Goal: Transaction & Acquisition: Purchase product/service

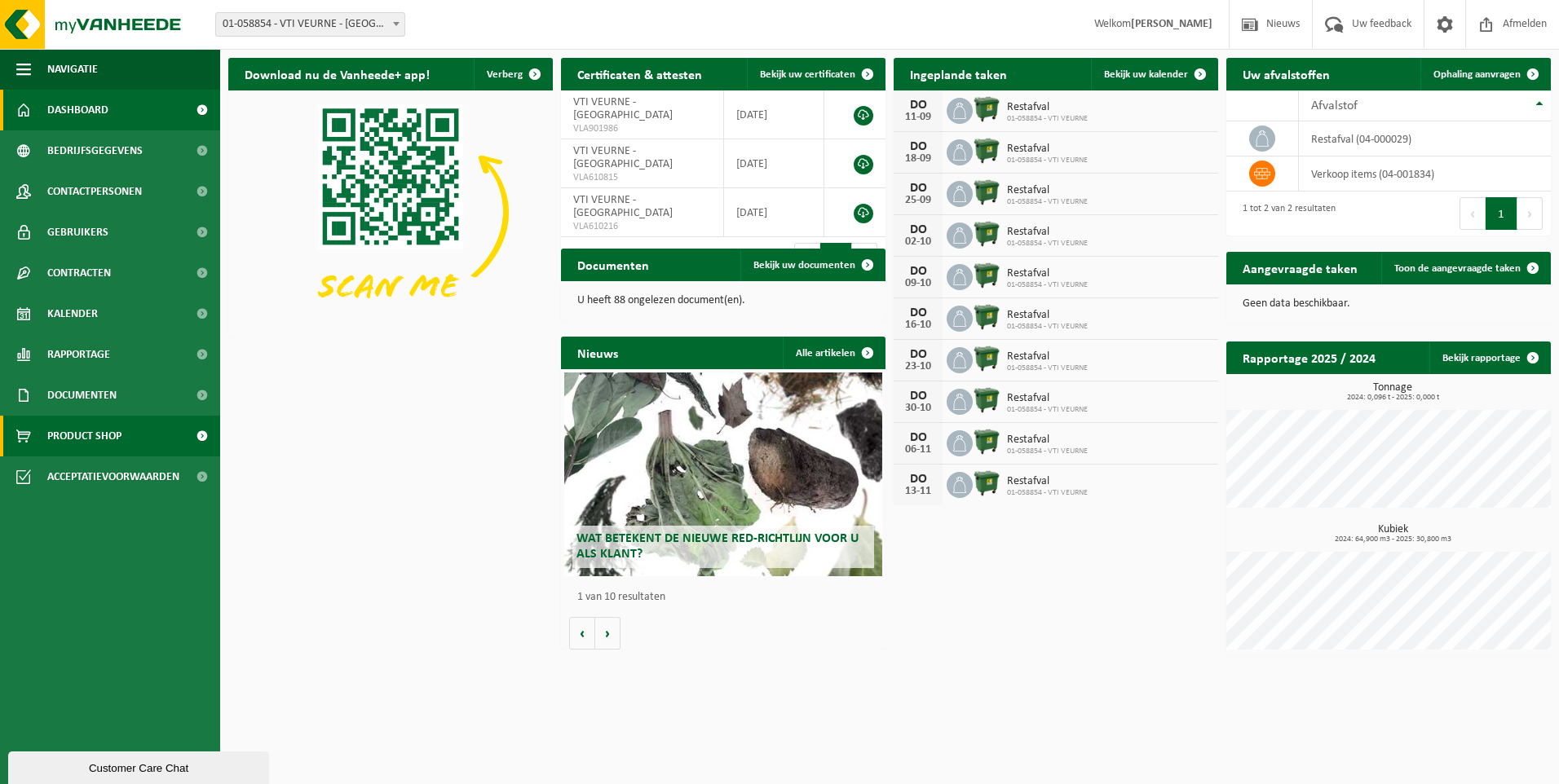
click at [99, 437] on span "Product Shop" at bounding box center [84, 436] width 74 height 41
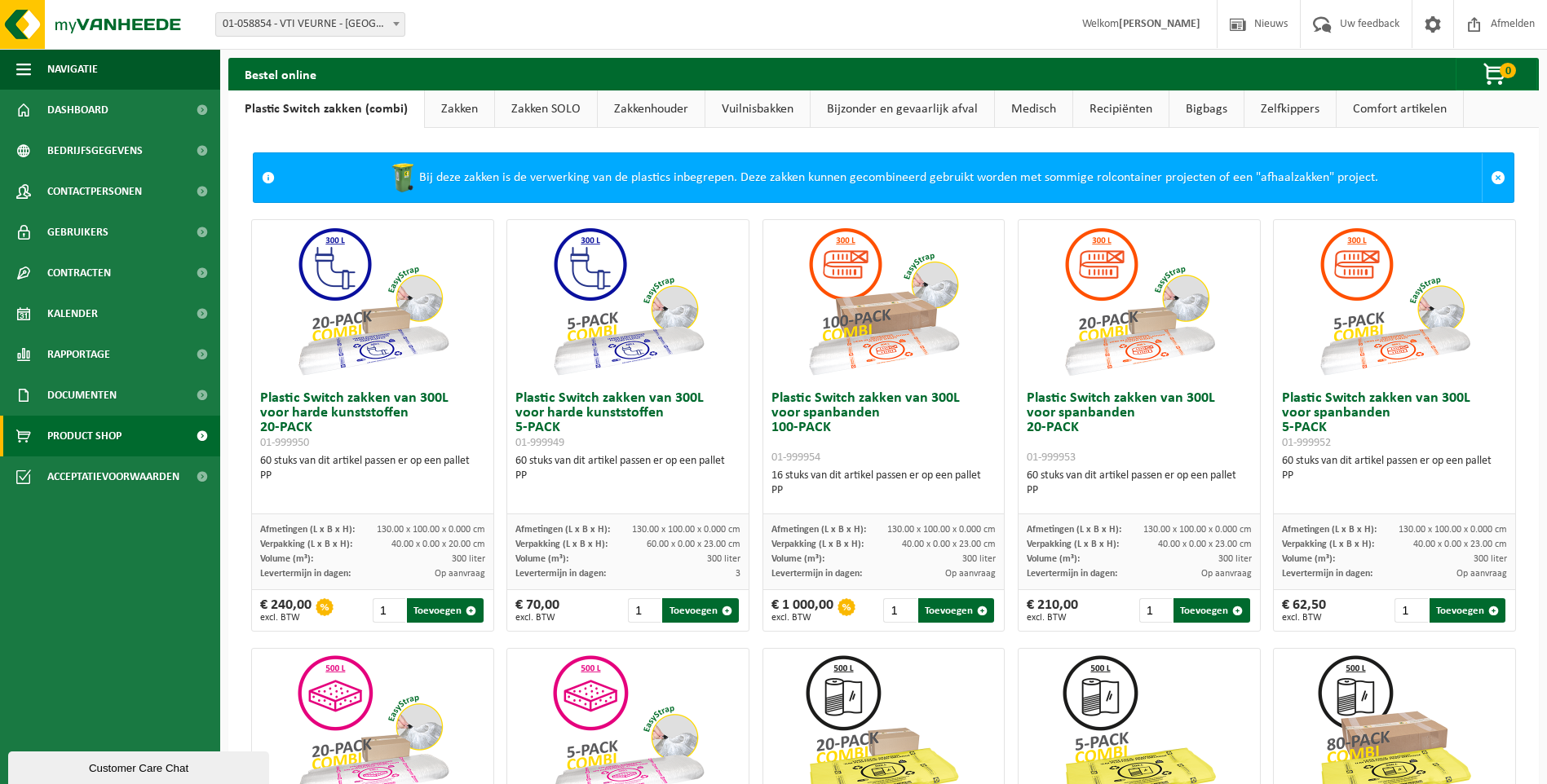
click at [466, 105] on link "Zakken" at bounding box center [459, 109] width 69 height 37
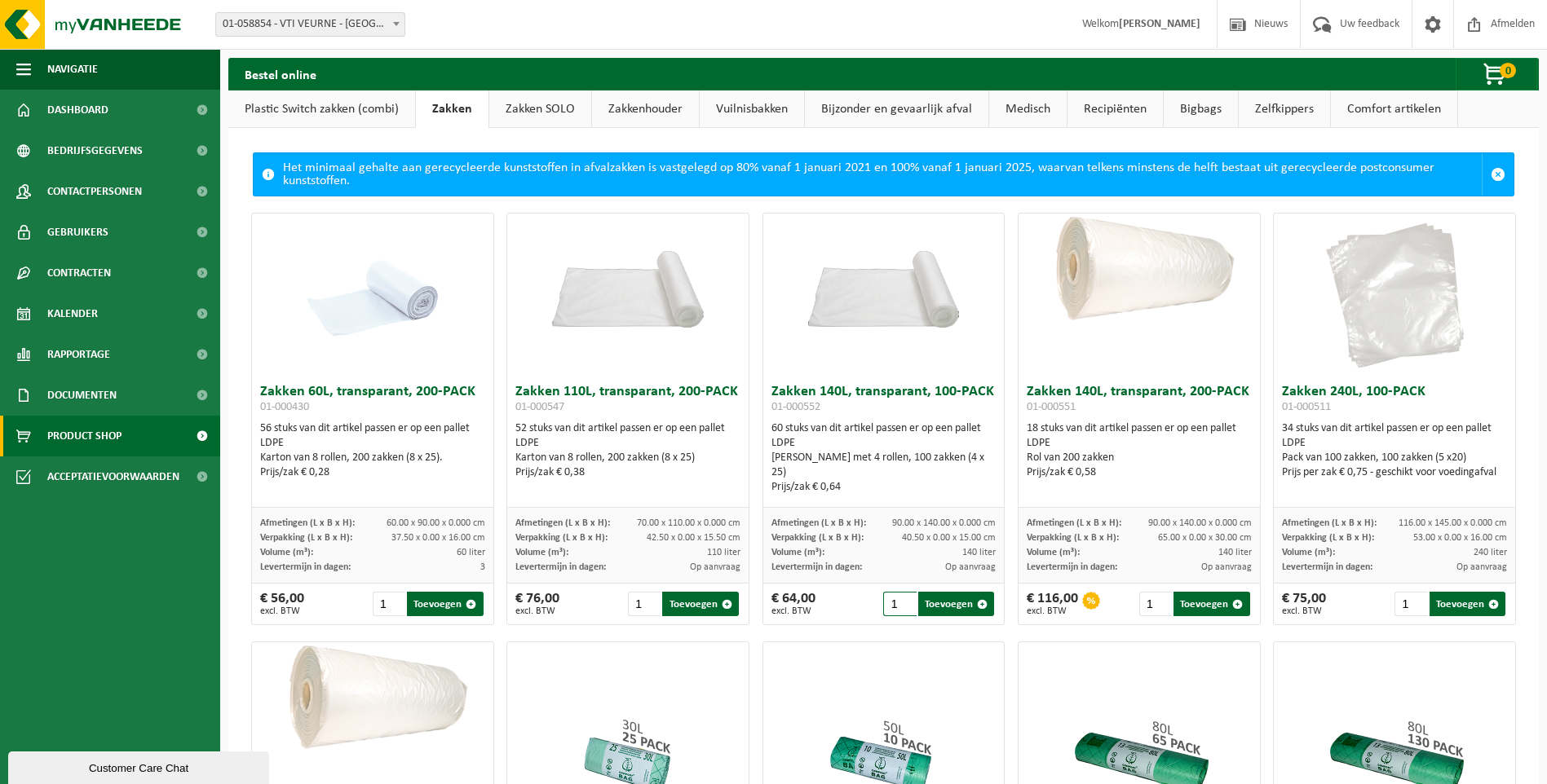
drag, startPoint x: 902, startPoint y: 597, endPoint x: 840, endPoint y: 595, distance: 62.0
click at [840, 595] on div "€ 64,00 excl. BTW 1 Toevoegen" at bounding box center [883, 604] width 241 height 41
click at [902, 601] on input "1" at bounding box center [899, 604] width 32 height 25
click at [900, 600] on input "2" at bounding box center [899, 604] width 32 height 25
click at [931, 604] on button "Toevoegen" at bounding box center [955, 604] width 76 height 25
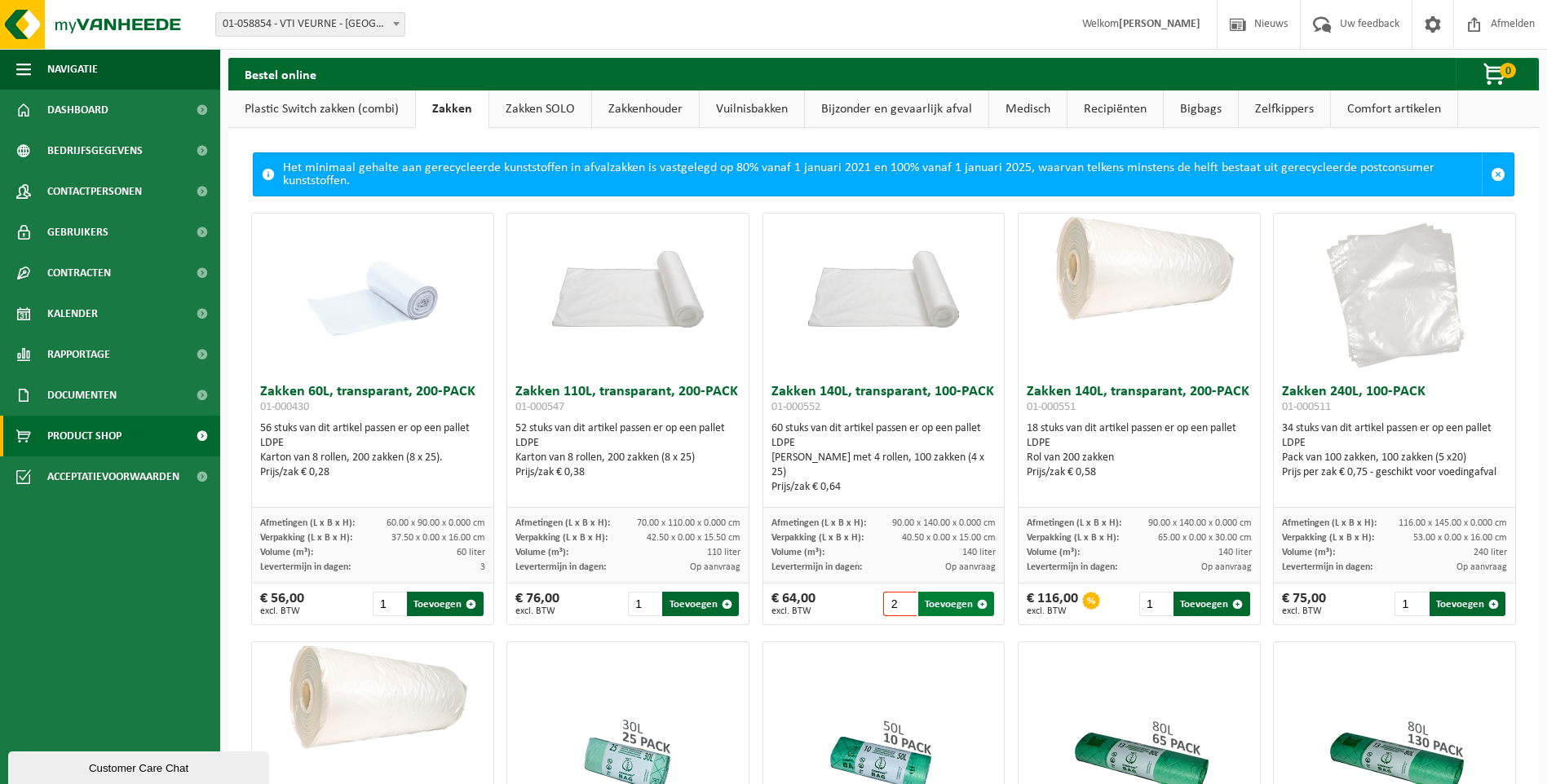
type input "1"
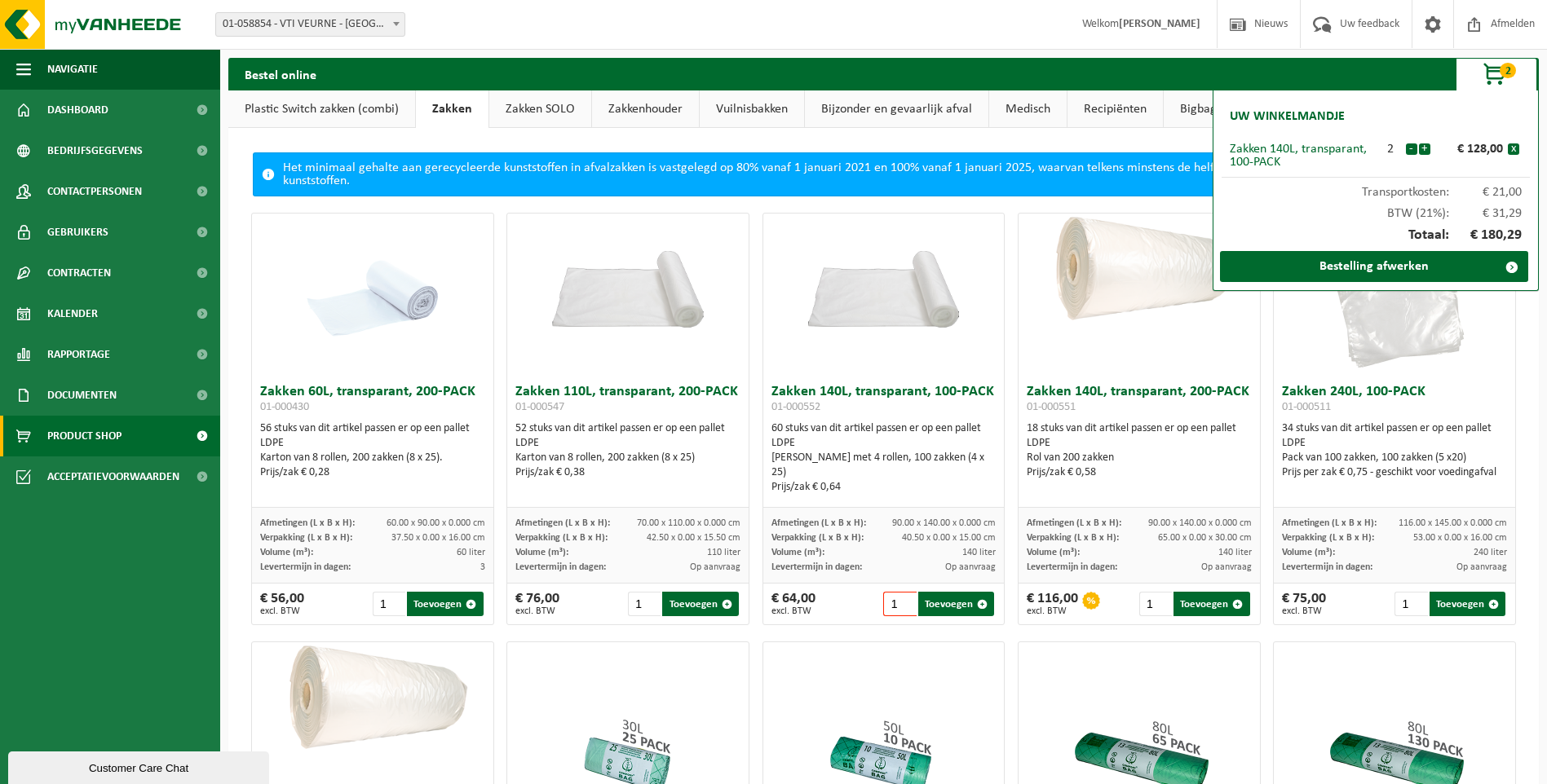
click at [1290, 112] on h2 "Uw winkelmandje" at bounding box center [1286, 117] width 131 height 36
click at [1494, 78] on span "button" at bounding box center [1495, 75] width 82 height 32
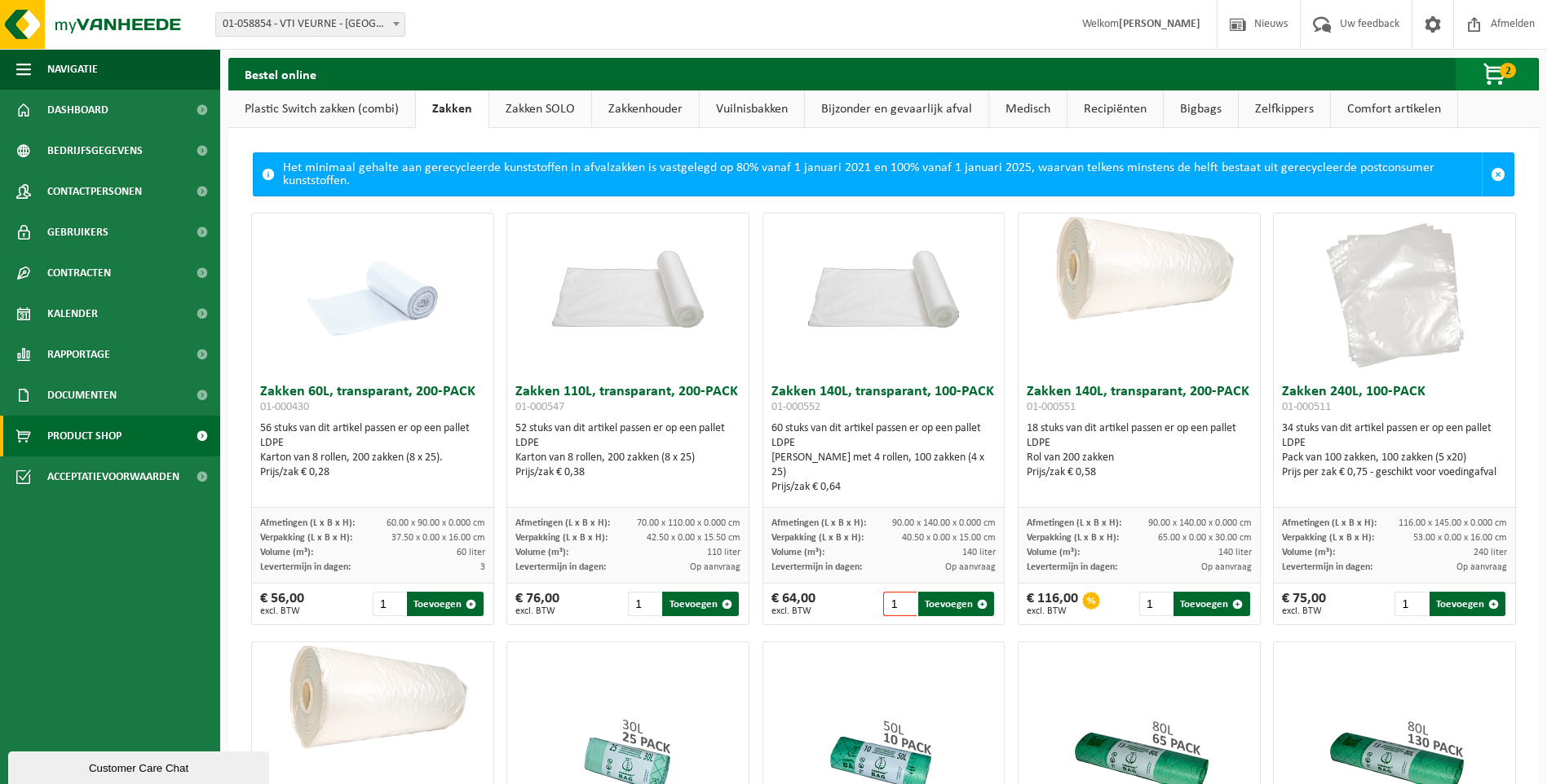
click at [1504, 68] on span "2" at bounding box center [1507, 71] width 16 height 15
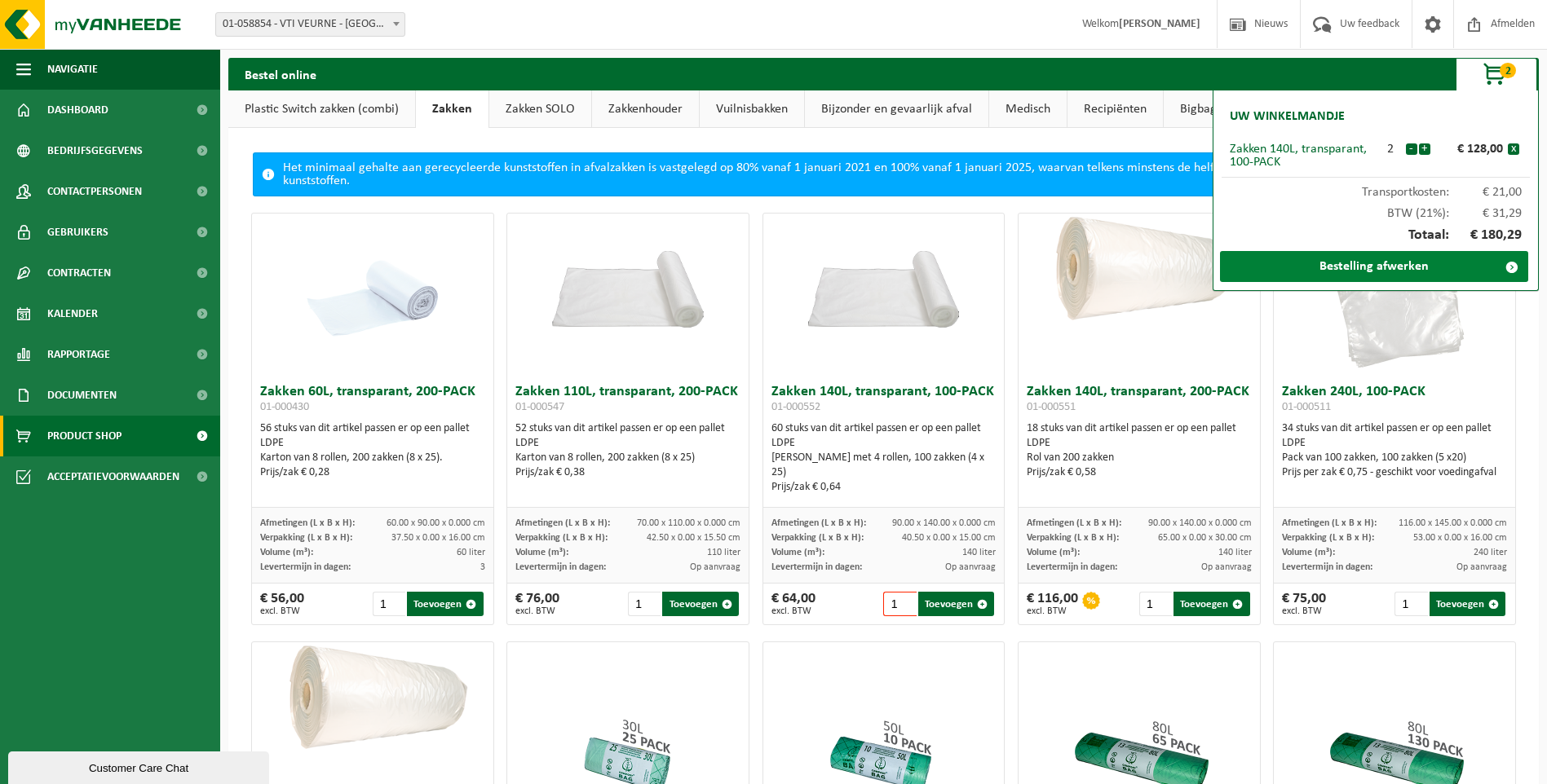
click at [1346, 266] on link "Bestelling afwerken" at bounding box center [1374, 266] width 308 height 31
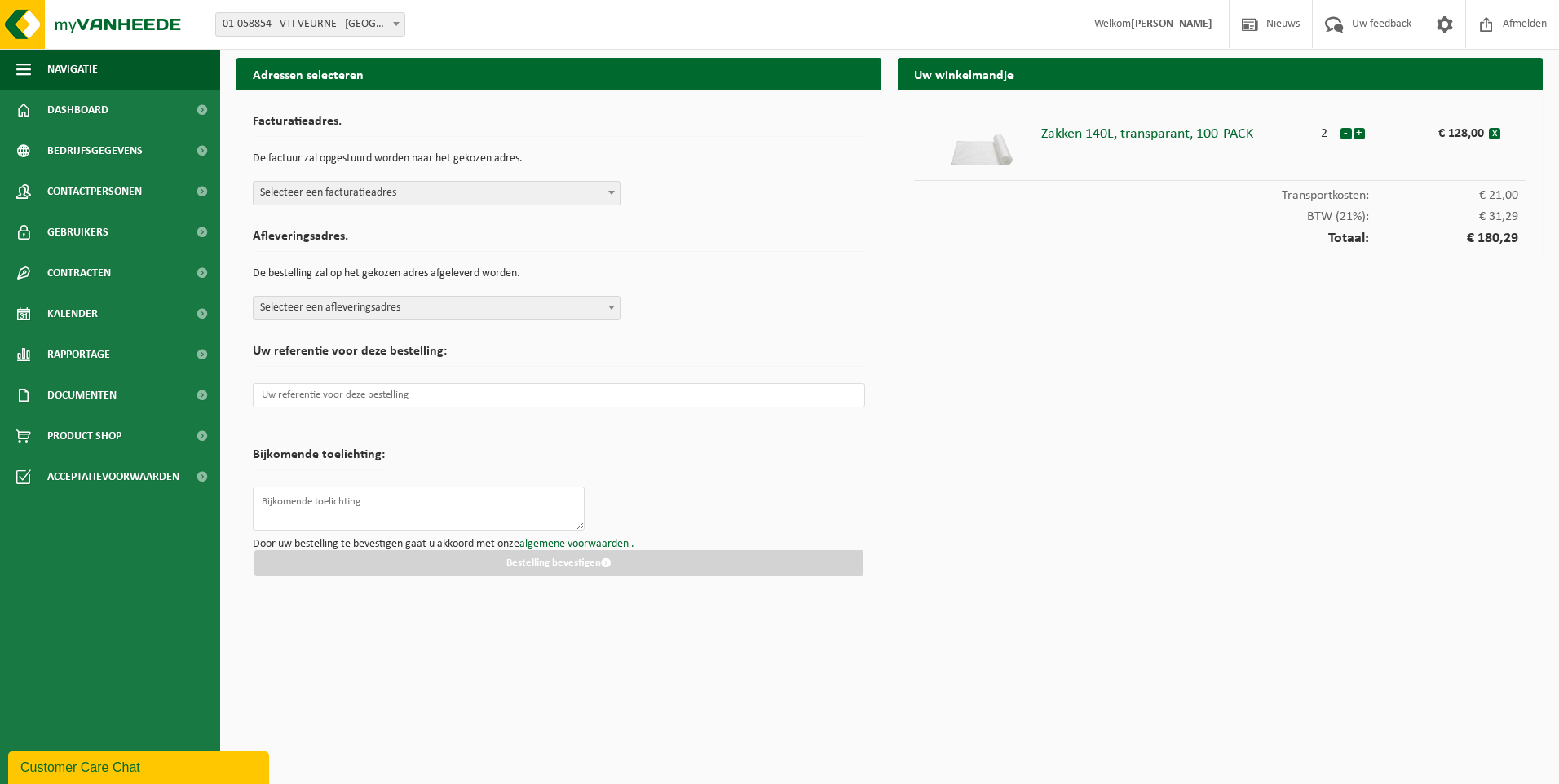
click at [369, 186] on span "Selecteer een facturatieadres" at bounding box center [437, 193] width 366 height 23
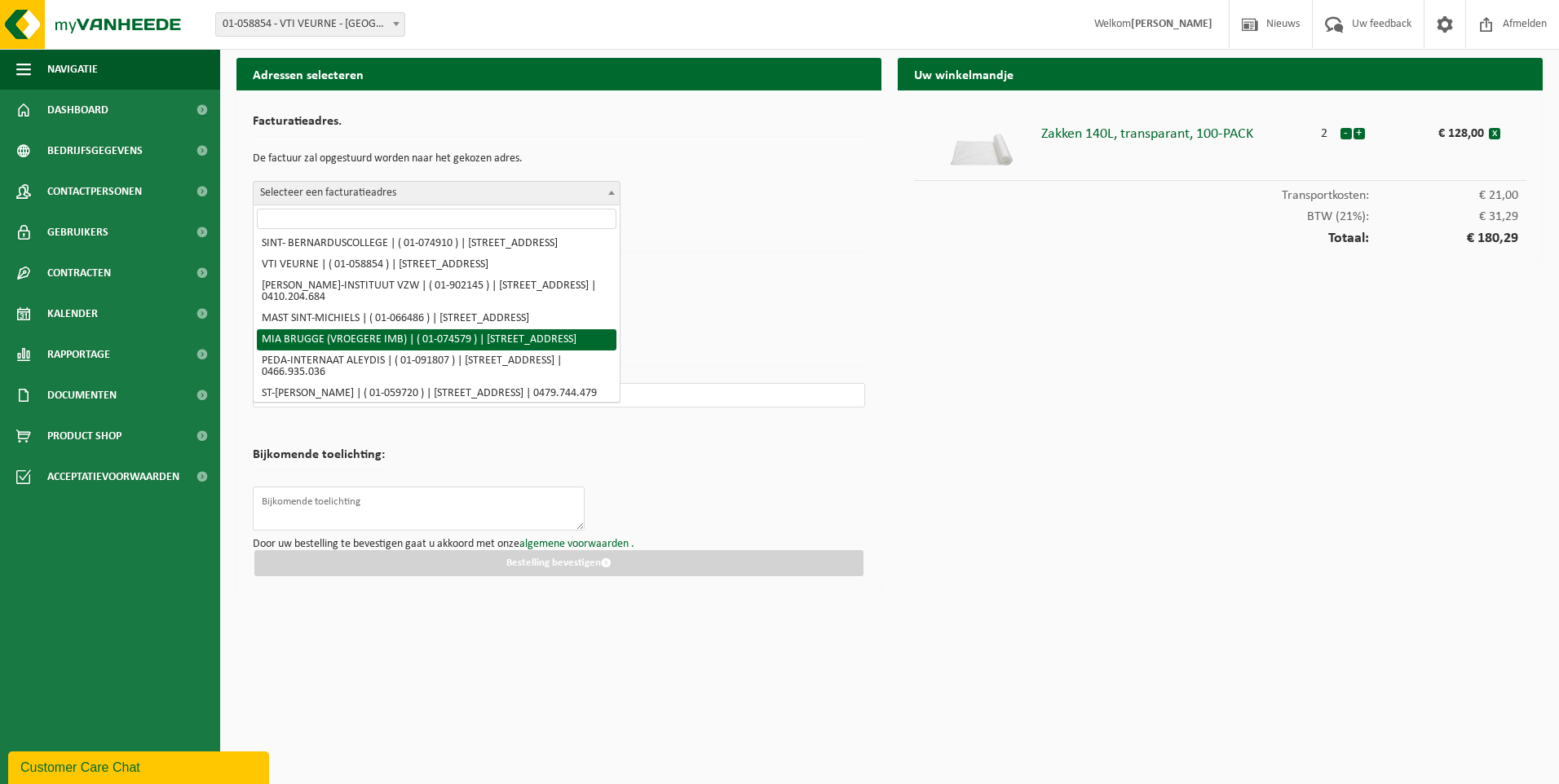
scroll to position [985, 0]
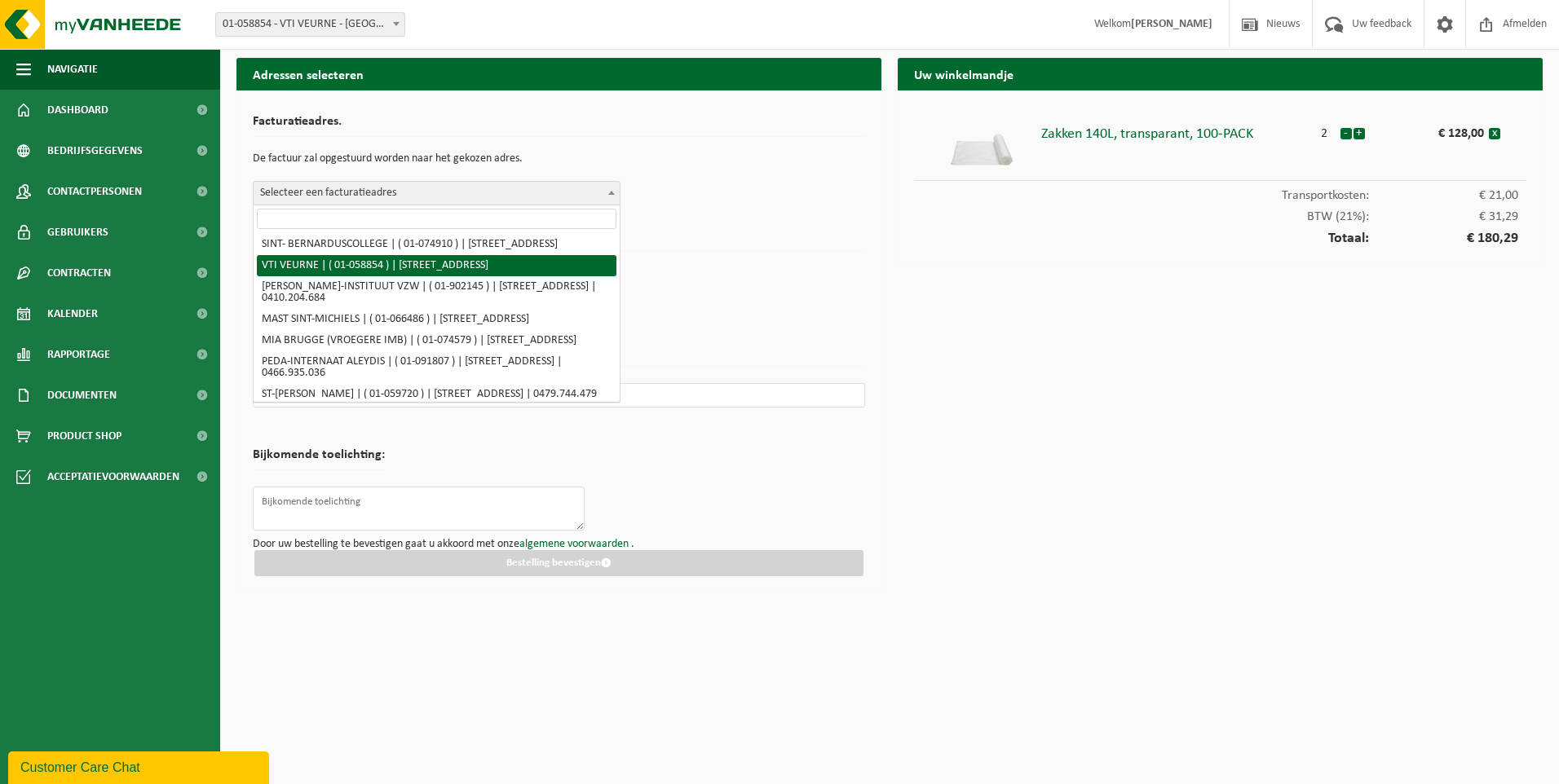
select select "8473"
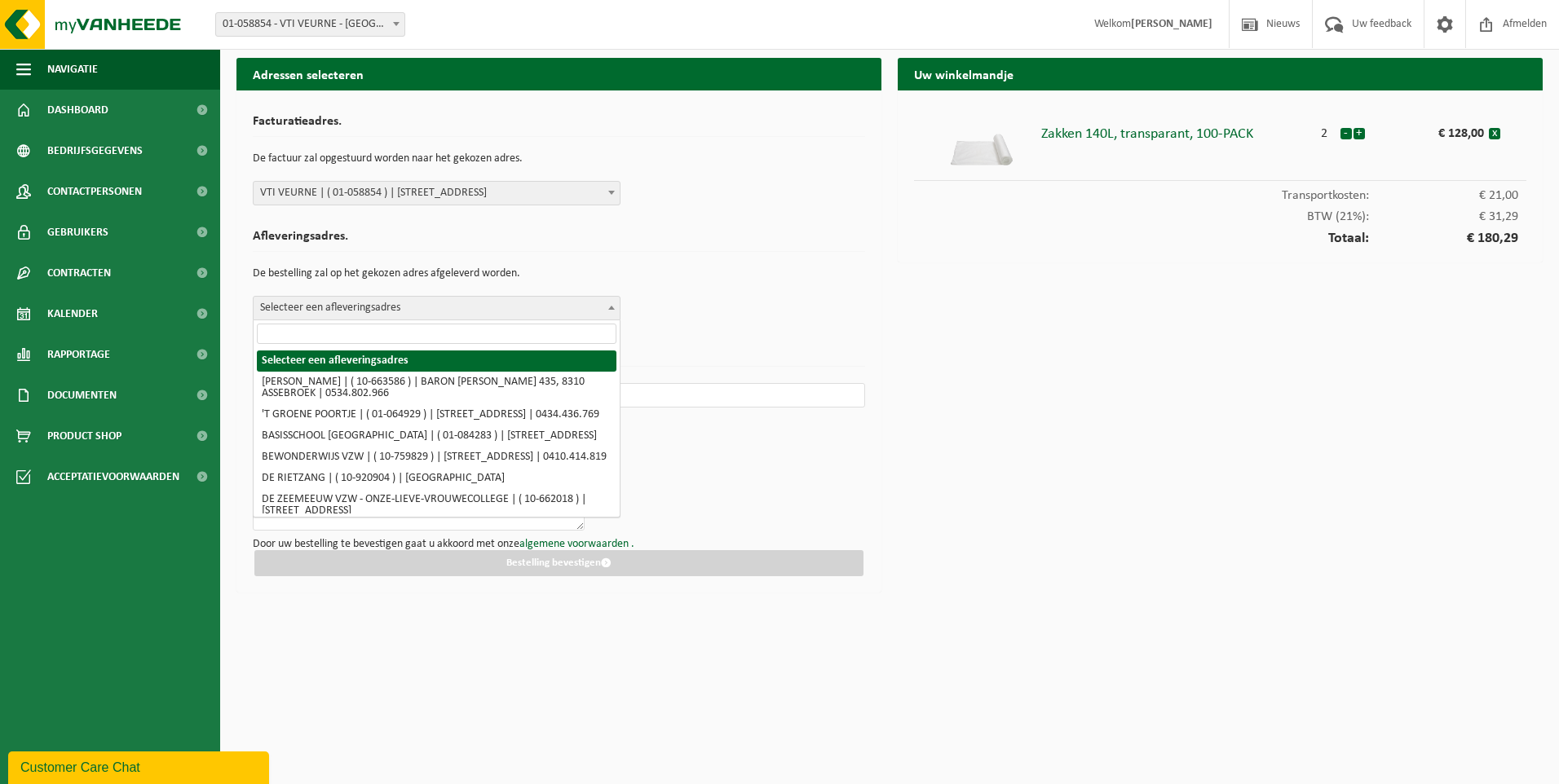
click at [399, 310] on span "Selecteer een afleveringsadres" at bounding box center [437, 308] width 366 height 23
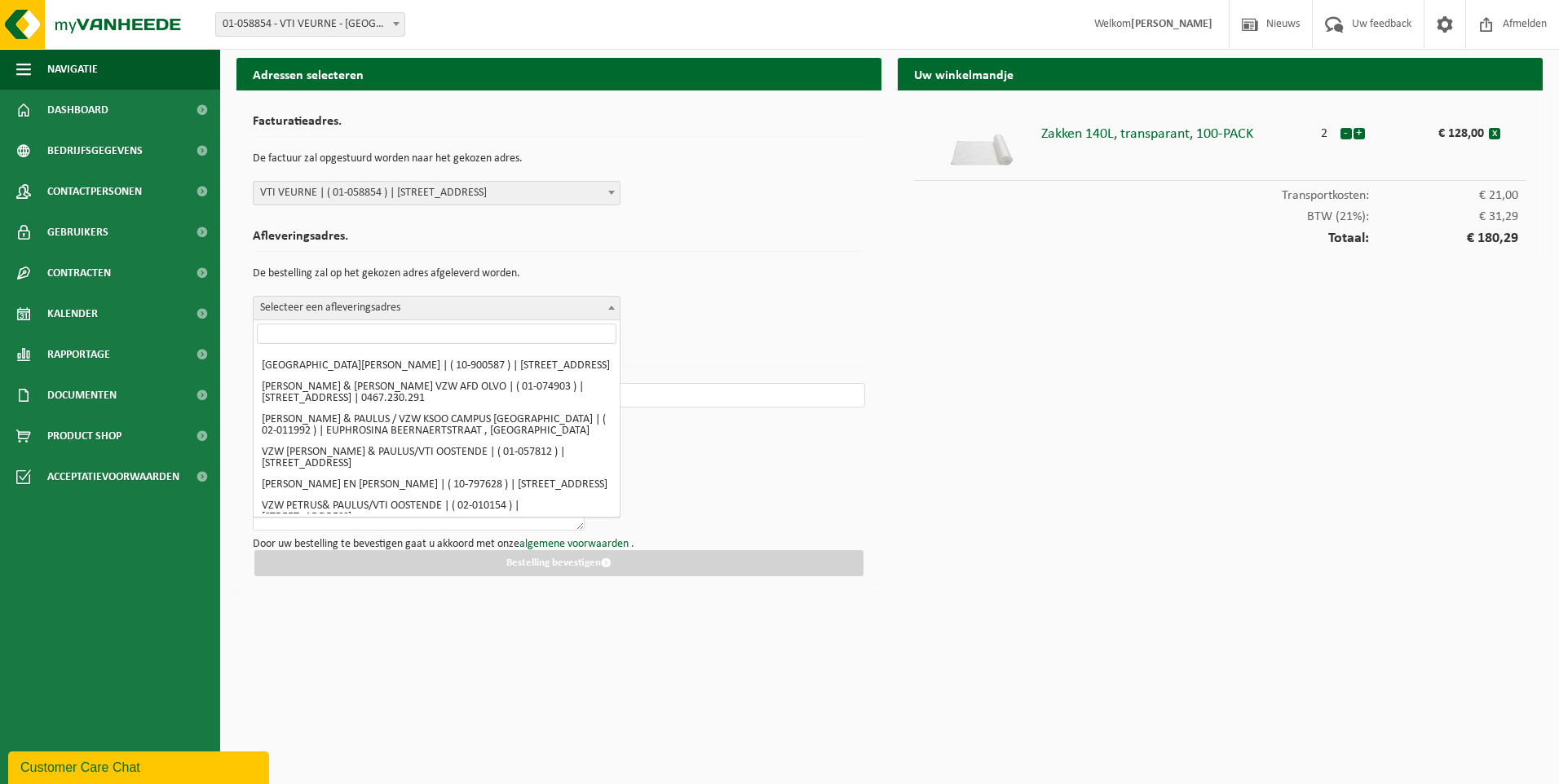
scroll to position [2120, 0]
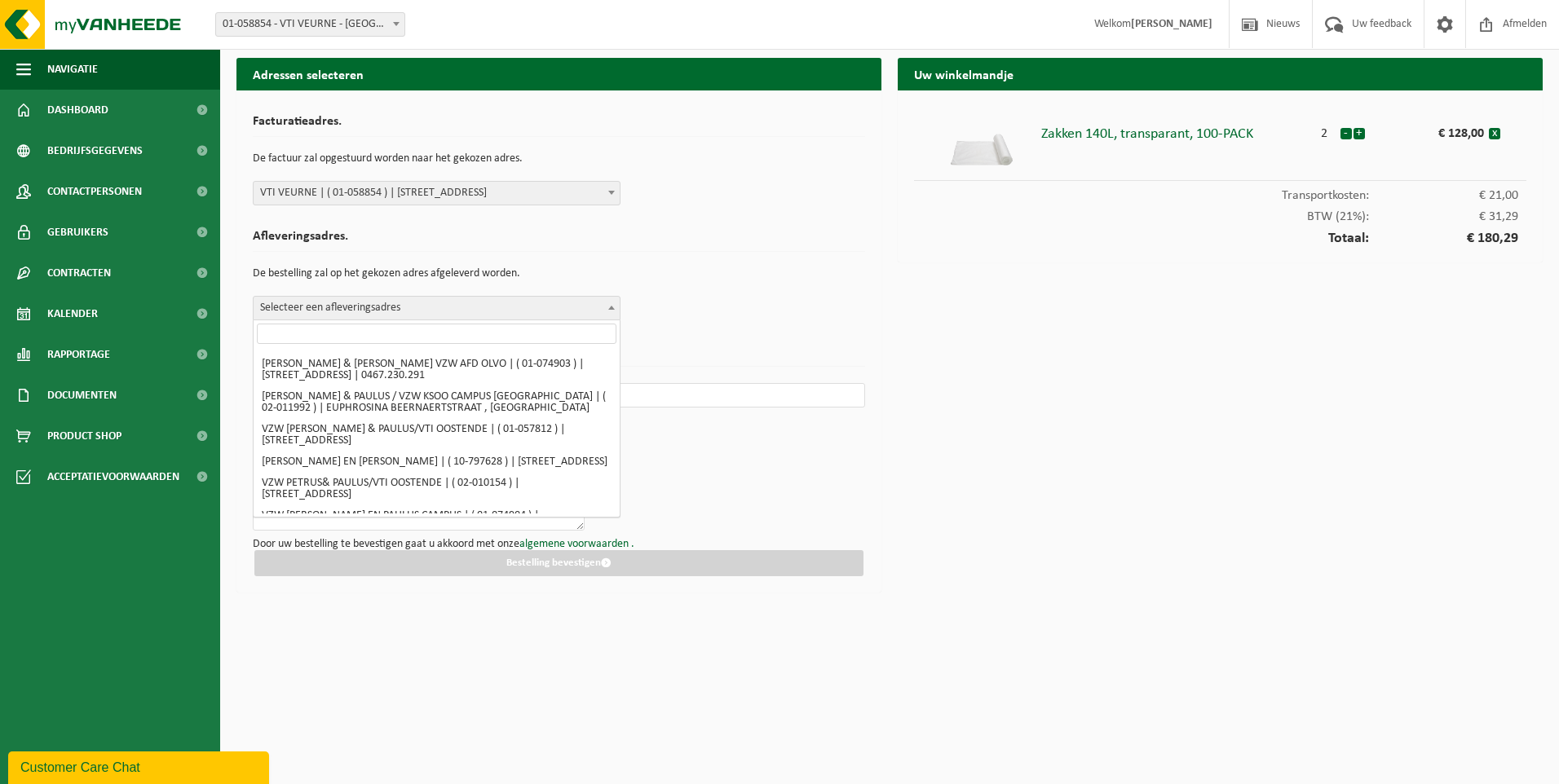
select select "8473"
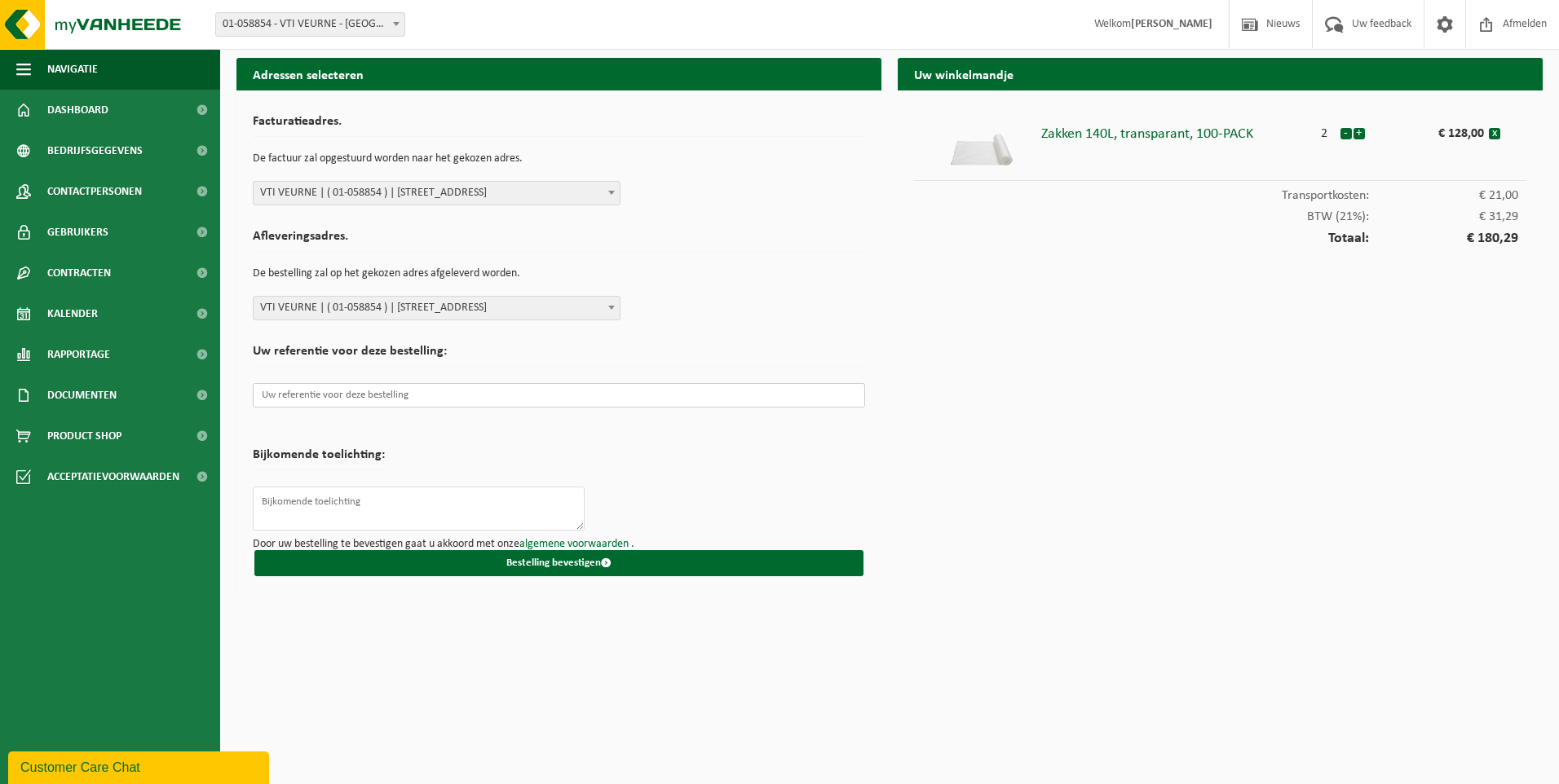
click at [299, 390] on input "text" at bounding box center [559, 395] width 612 height 25
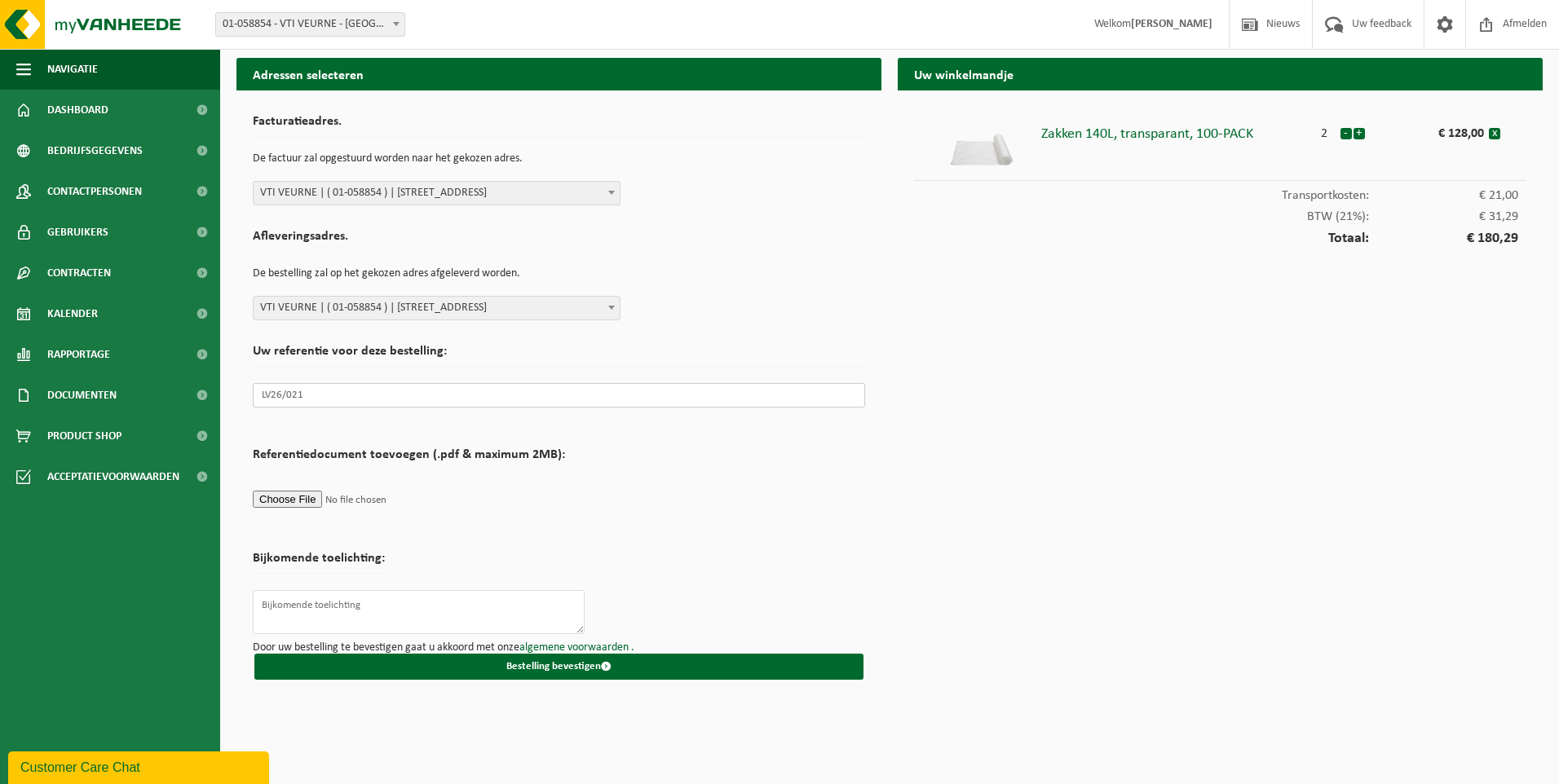
type input "LV26/021"
click at [330, 605] on textarea at bounding box center [419, 612] width 332 height 44
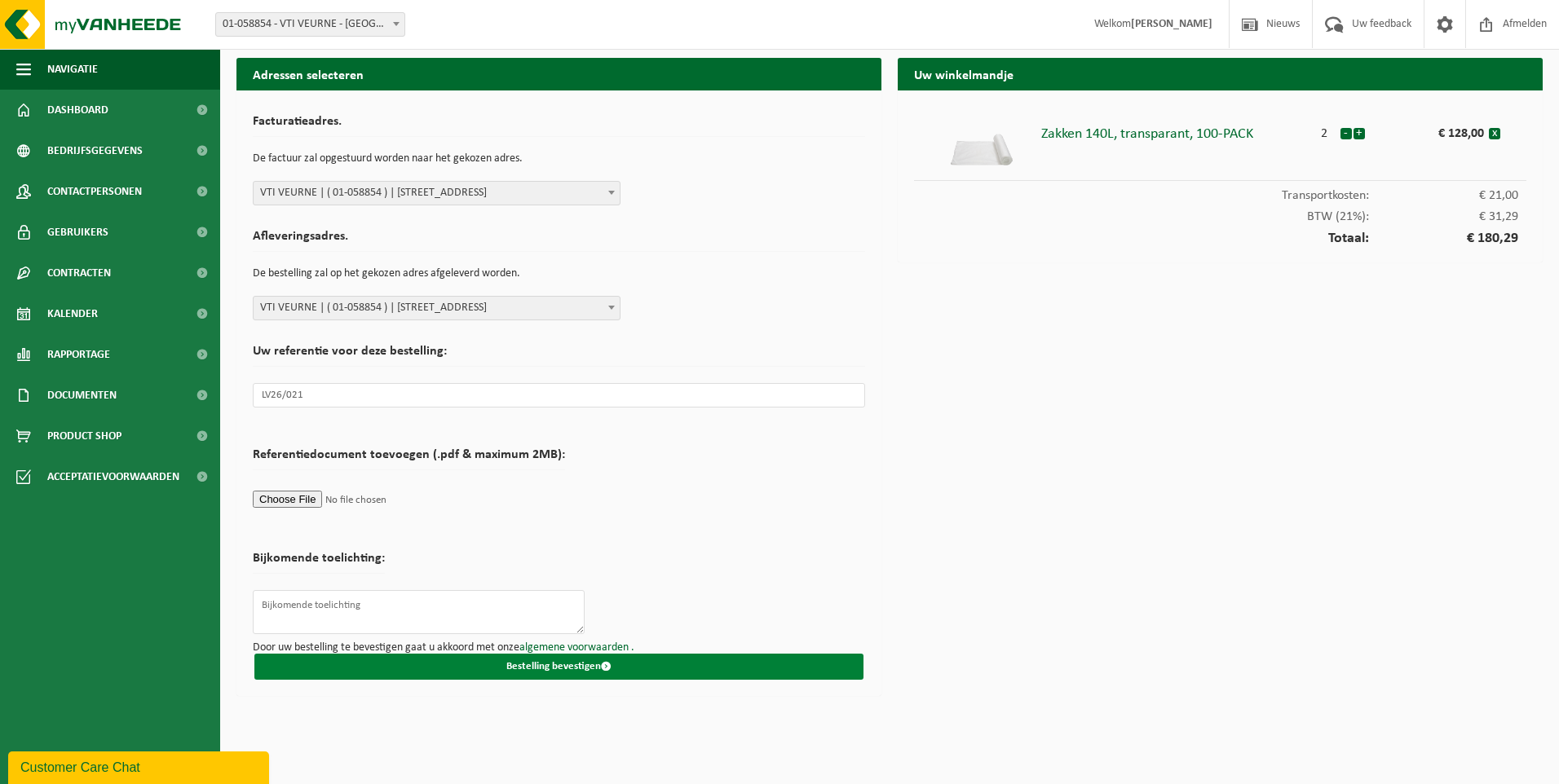
click at [576, 663] on button "Bestelling bevestigen" at bounding box center [559, 667] width 609 height 26
